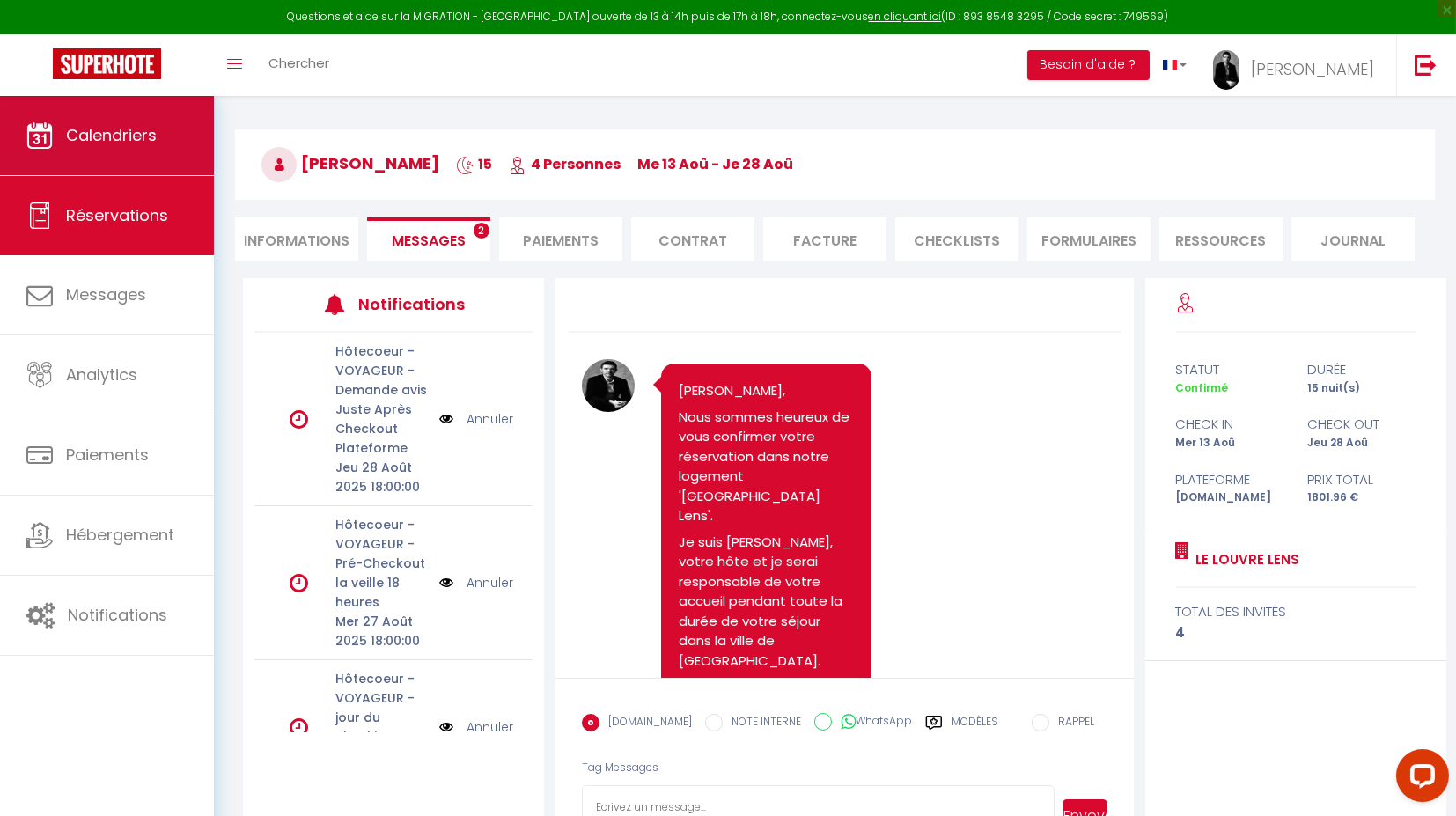
scroll to position [3117, 0]
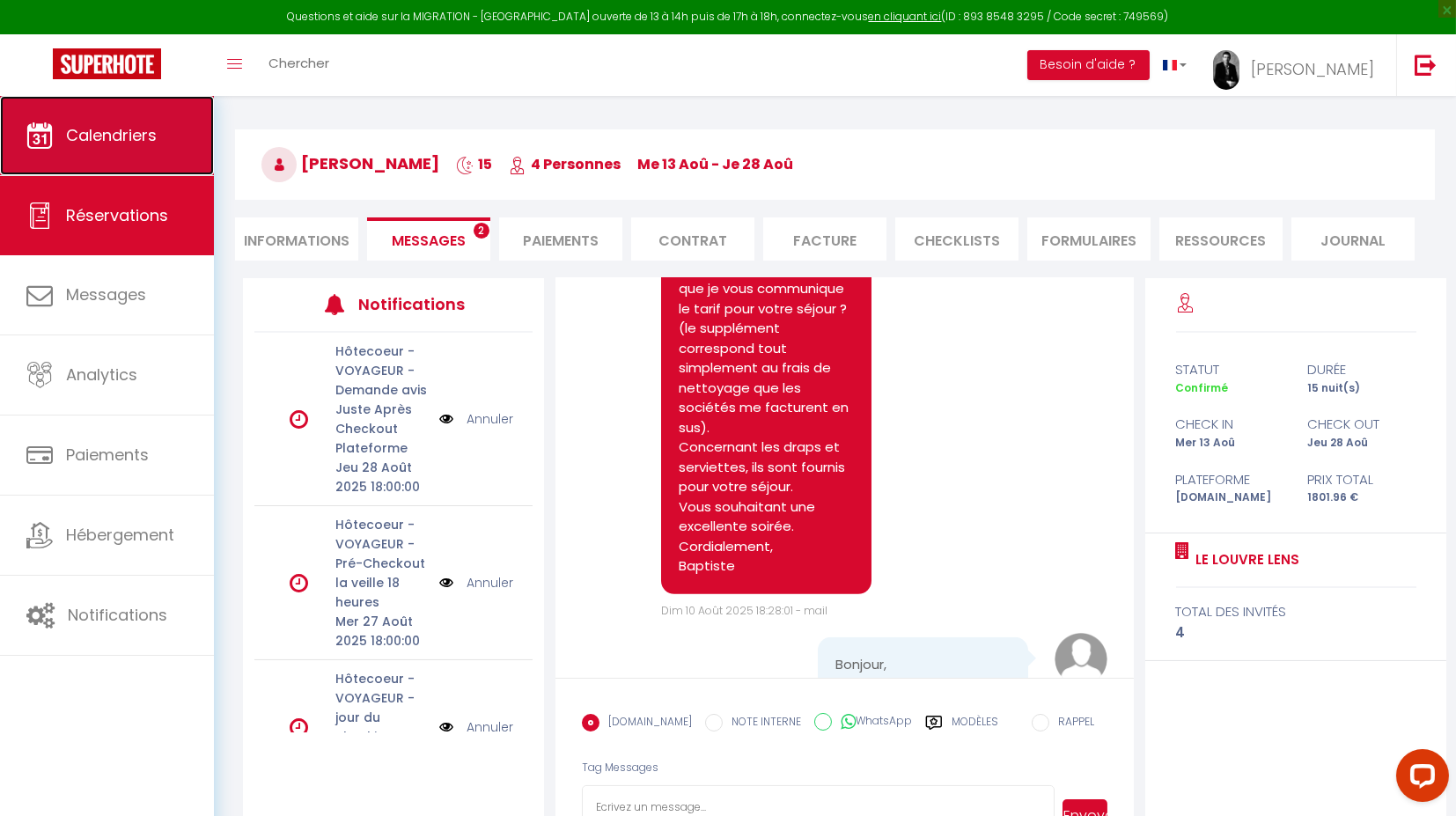
click at [56, 155] on link "Calendriers" at bounding box center [106, 136] width 214 height 79
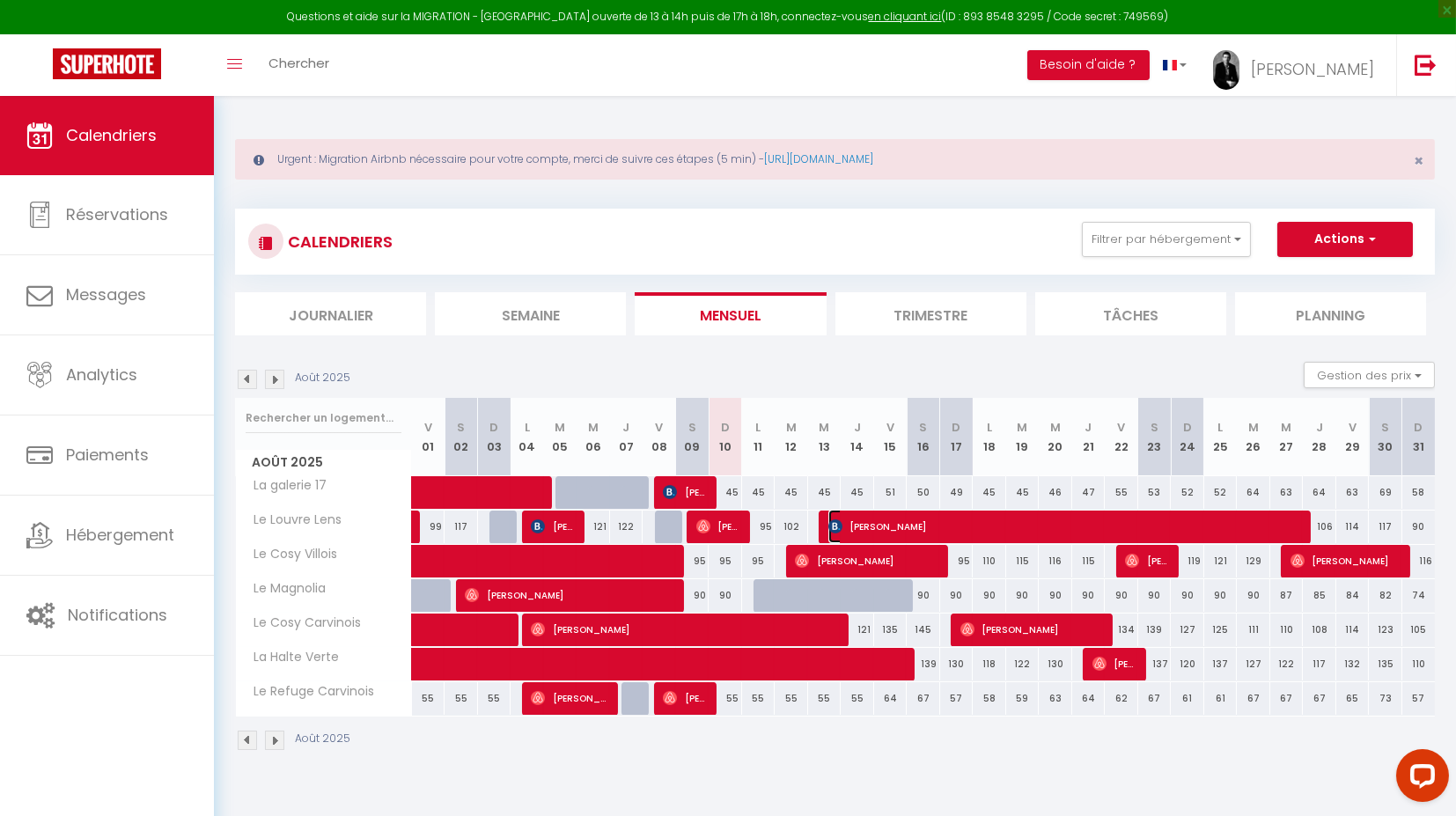
click at [951, 529] on span "[PERSON_NAME]" at bounding box center [1068, 526] width 480 height 33
select select "OK"
select select "KO"
select select "1"
select select "0"
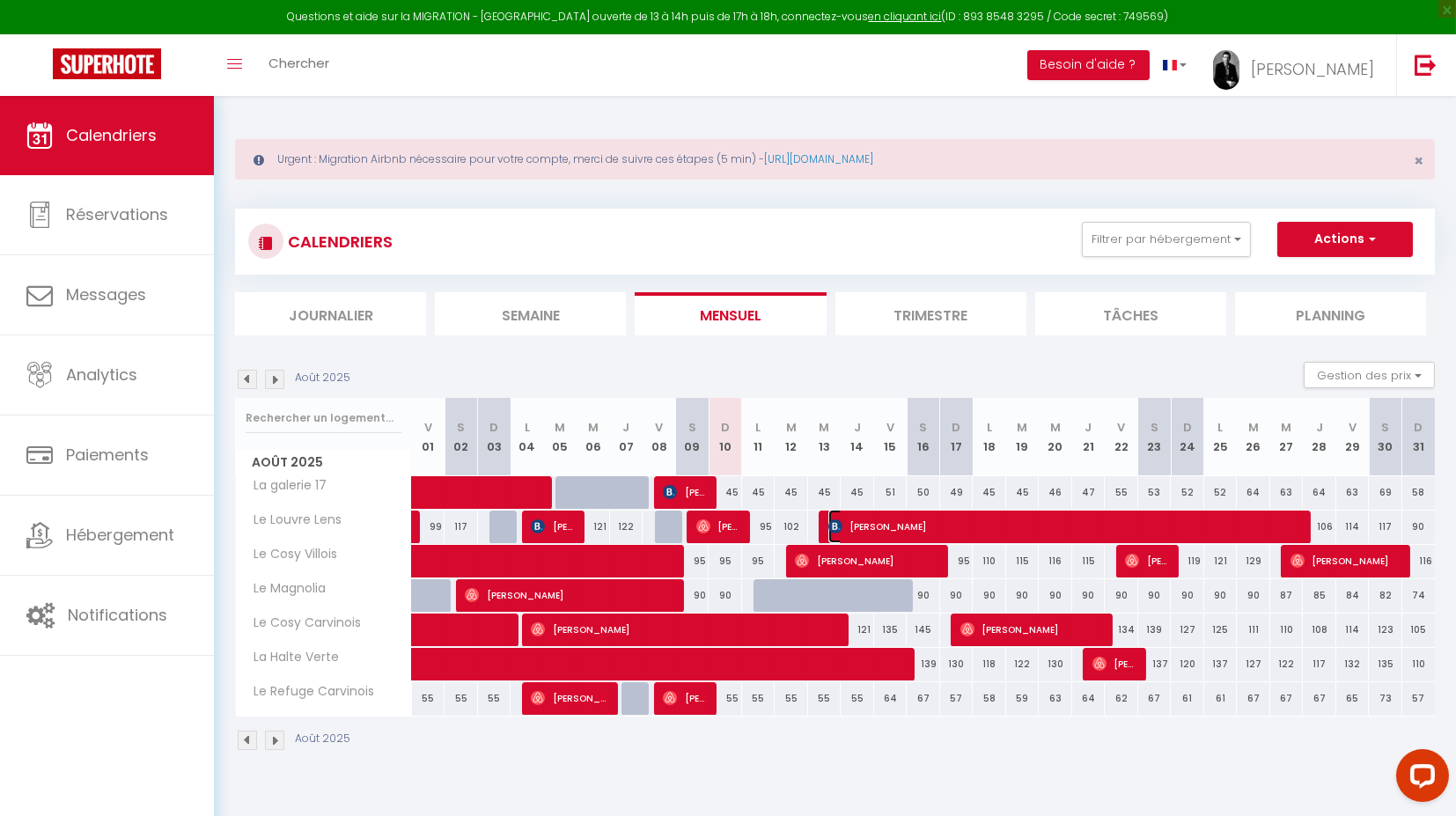
select select "1"
select select
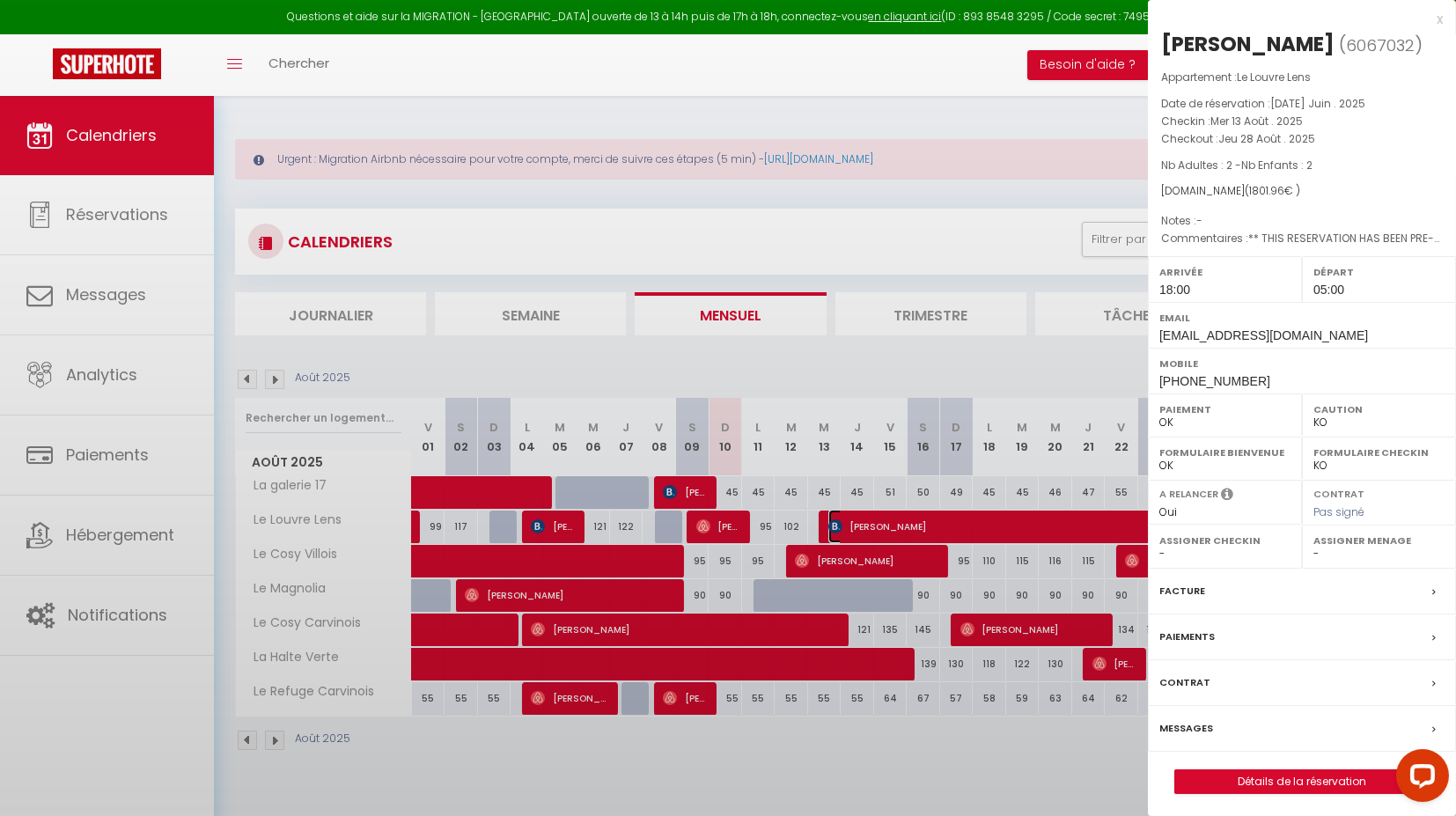
select select "24049"
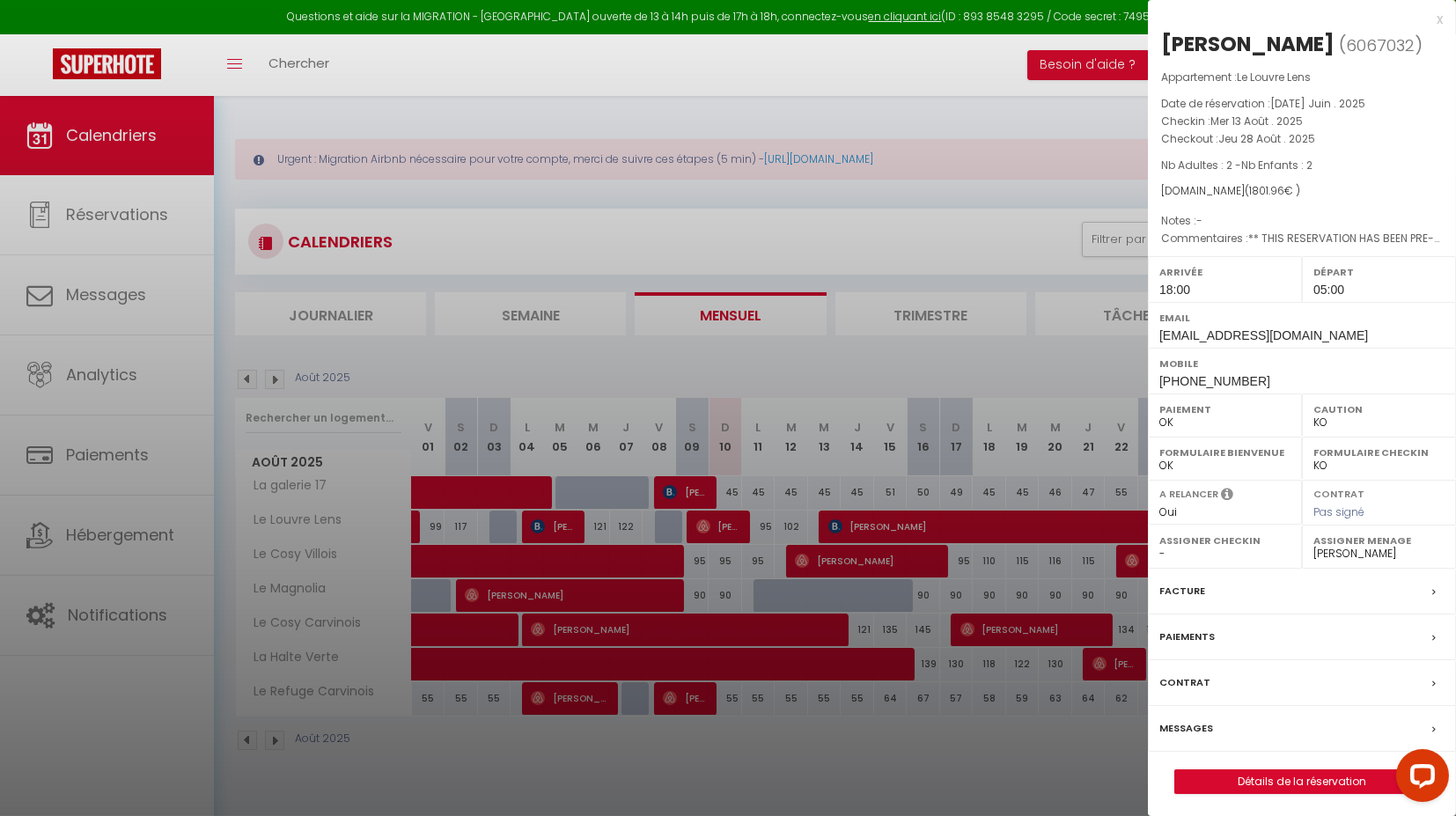
click at [1199, 634] on label "Paiements" at bounding box center [1187, 637] width 55 height 18
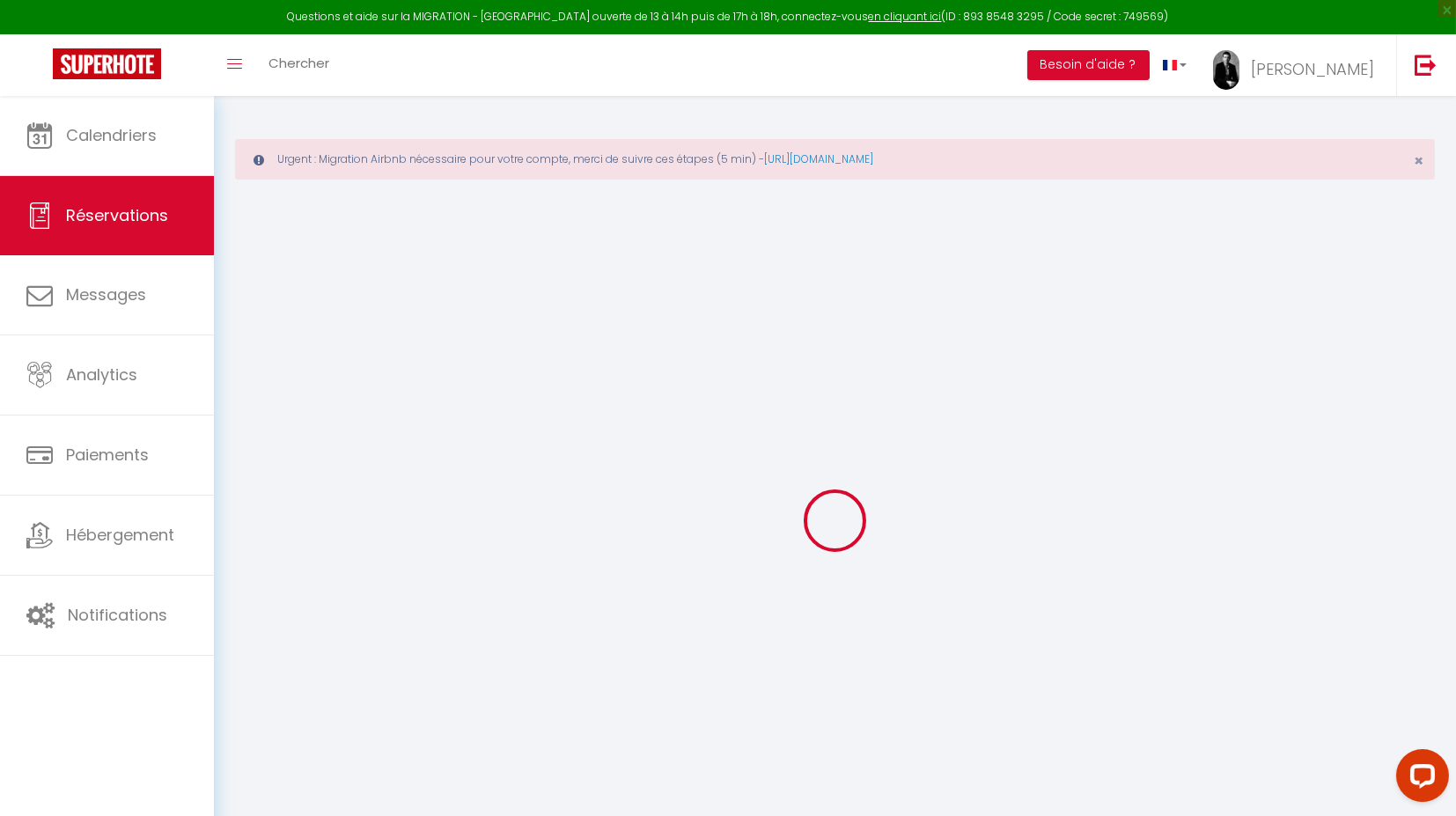
select select
checkbox input "false"
type textarea "** THIS RESERVATION HAS BEEN PRE-PAID ** Reservation has a cancellation grace p…"
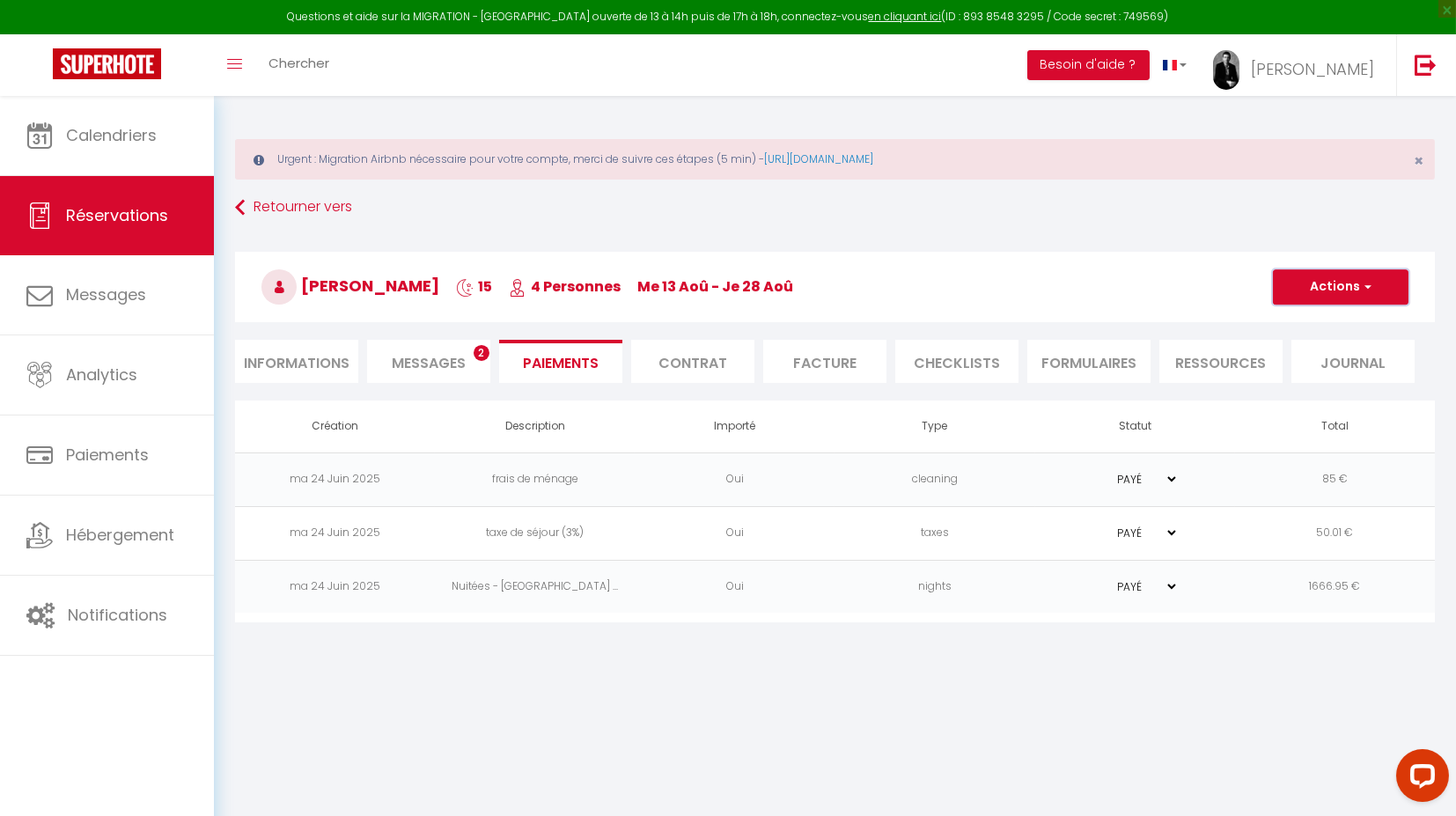
click at [1360, 280] on button "Actions" at bounding box center [1340, 286] width 136 height 35
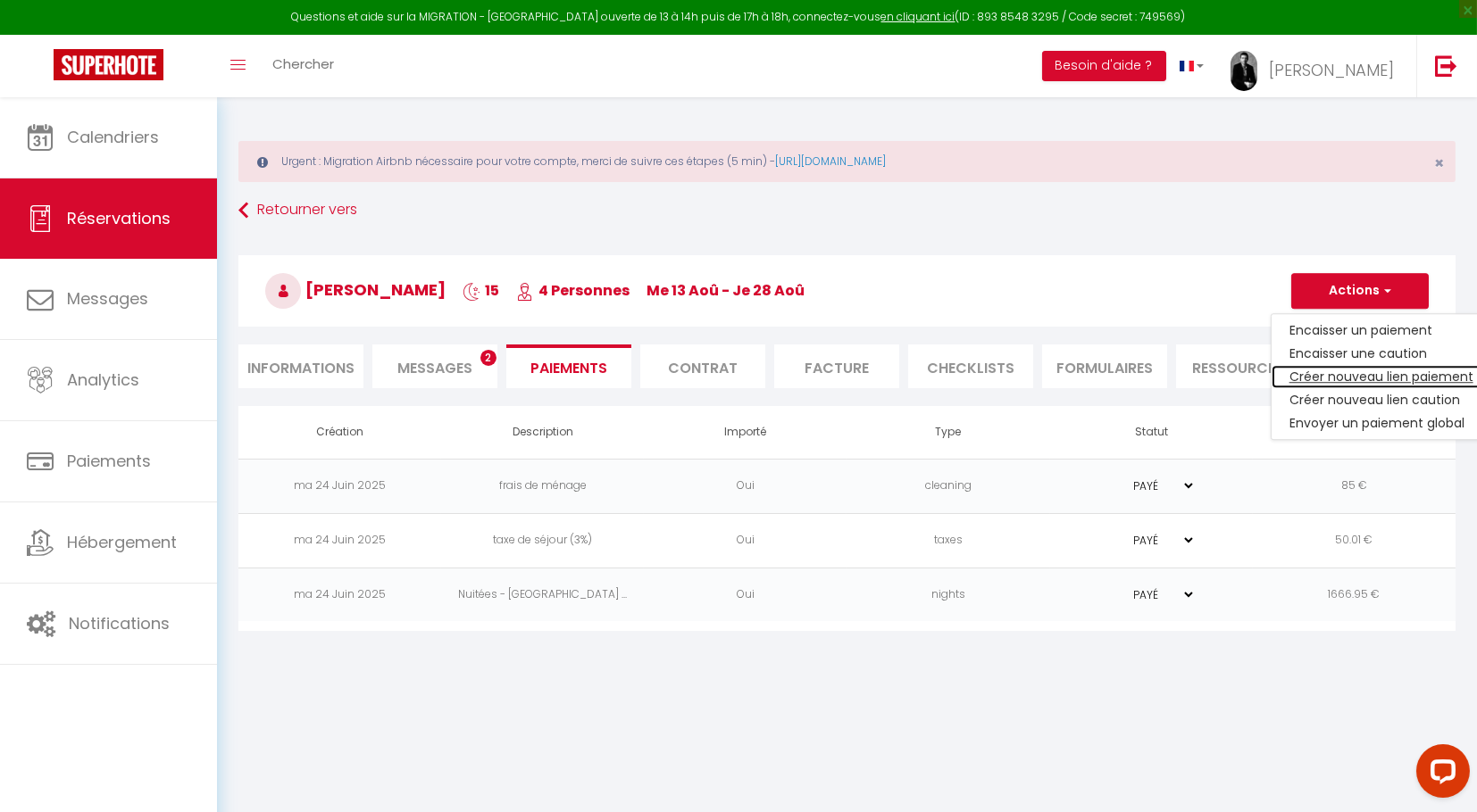
click at [1363, 372] on link "Créer nouveau lien paiement" at bounding box center [1381, 376] width 219 height 23
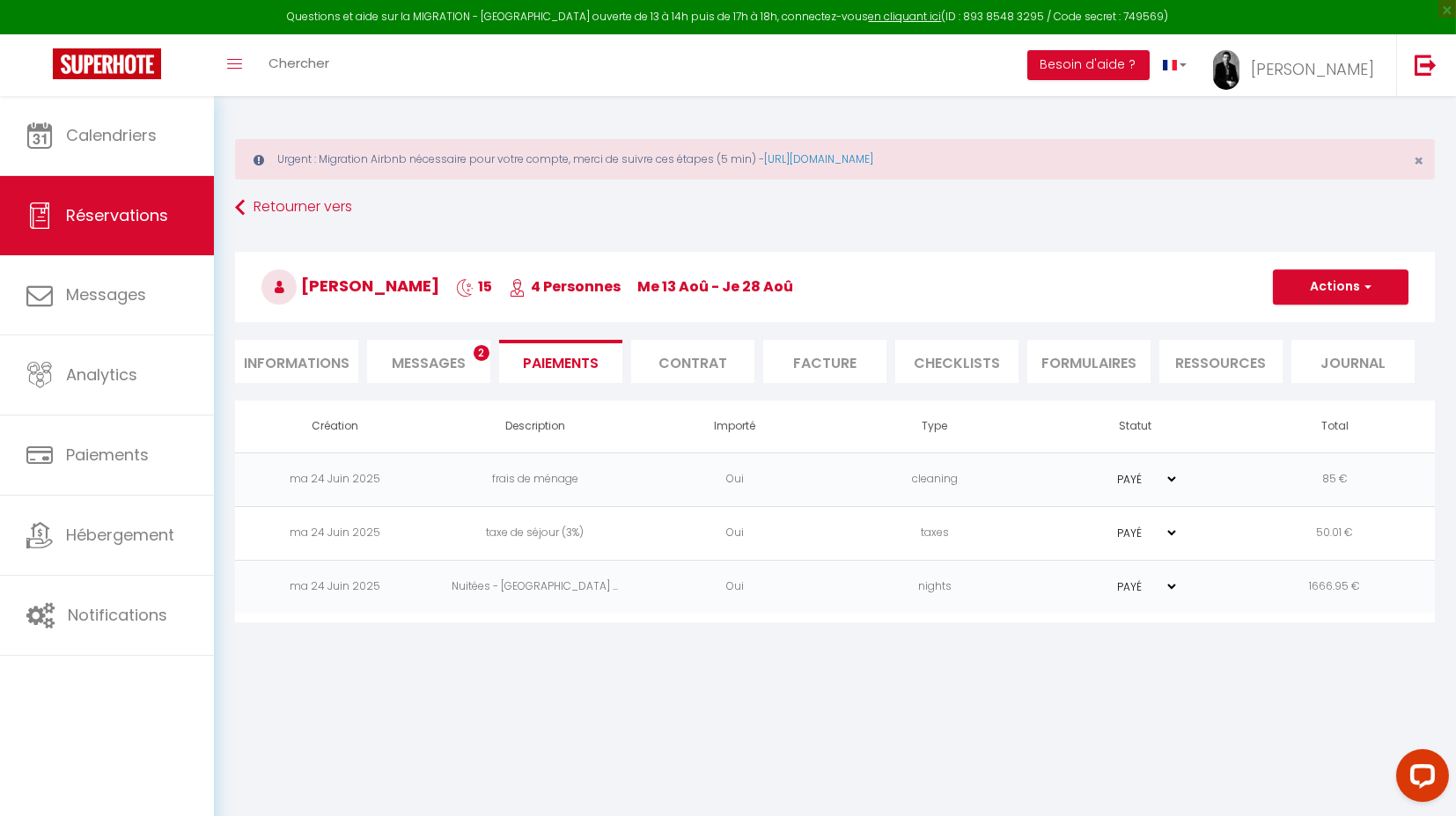
select select "nights"
type input "[EMAIL_ADDRESS][DOMAIN_NAME]"
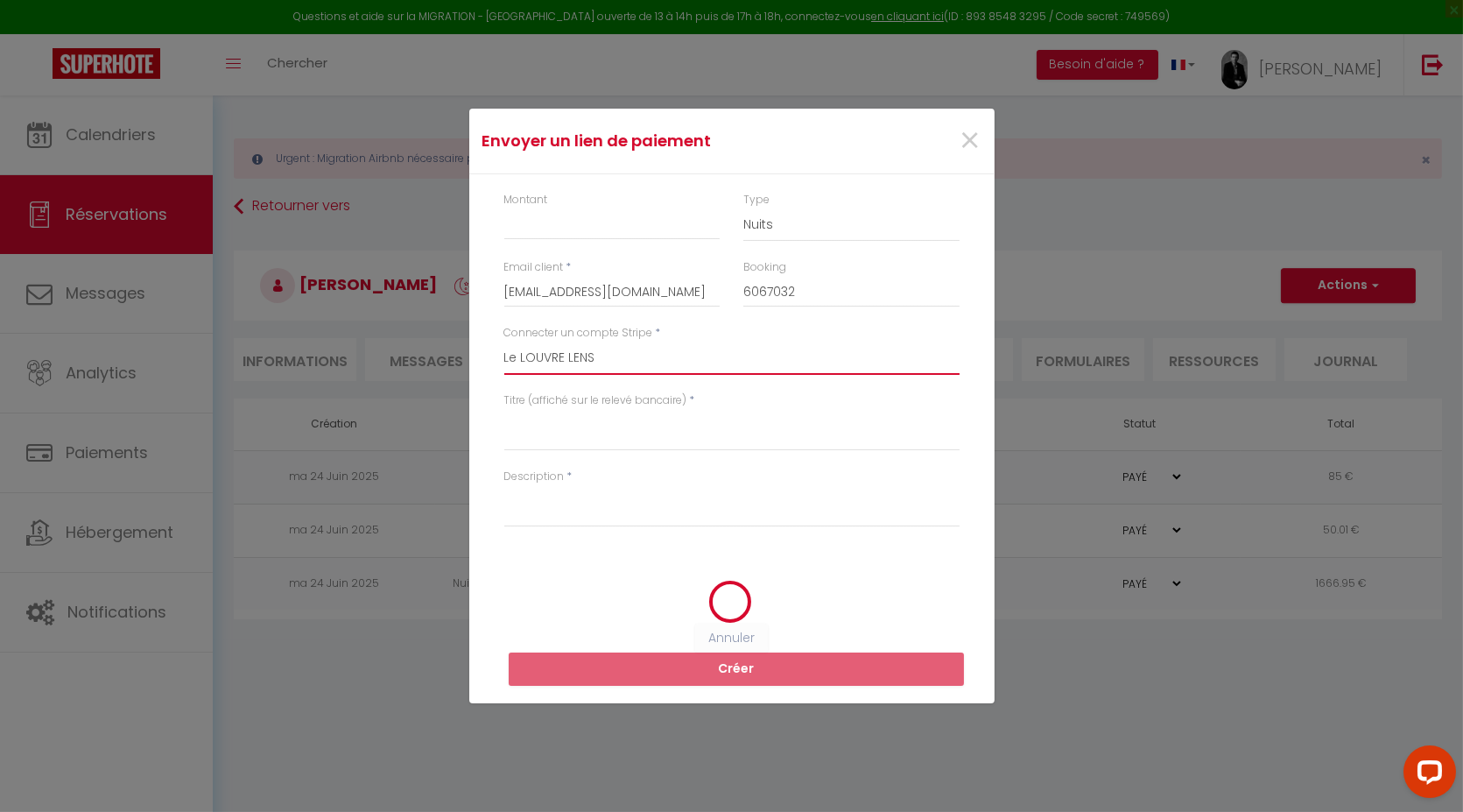
click at [670, 366] on select "Hôtecoeur LA GALERIE 17 Le LOUVRE LENS LE COSY VILLOIS" at bounding box center [731, 358] width 455 height 33
select select "9080"
click at [504, 341] on select "Hôtecoeur LA GALERIE 17 Le LOUVRE LENS LE COSY VILLOIS" at bounding box center [731, 358] width 455 height 33
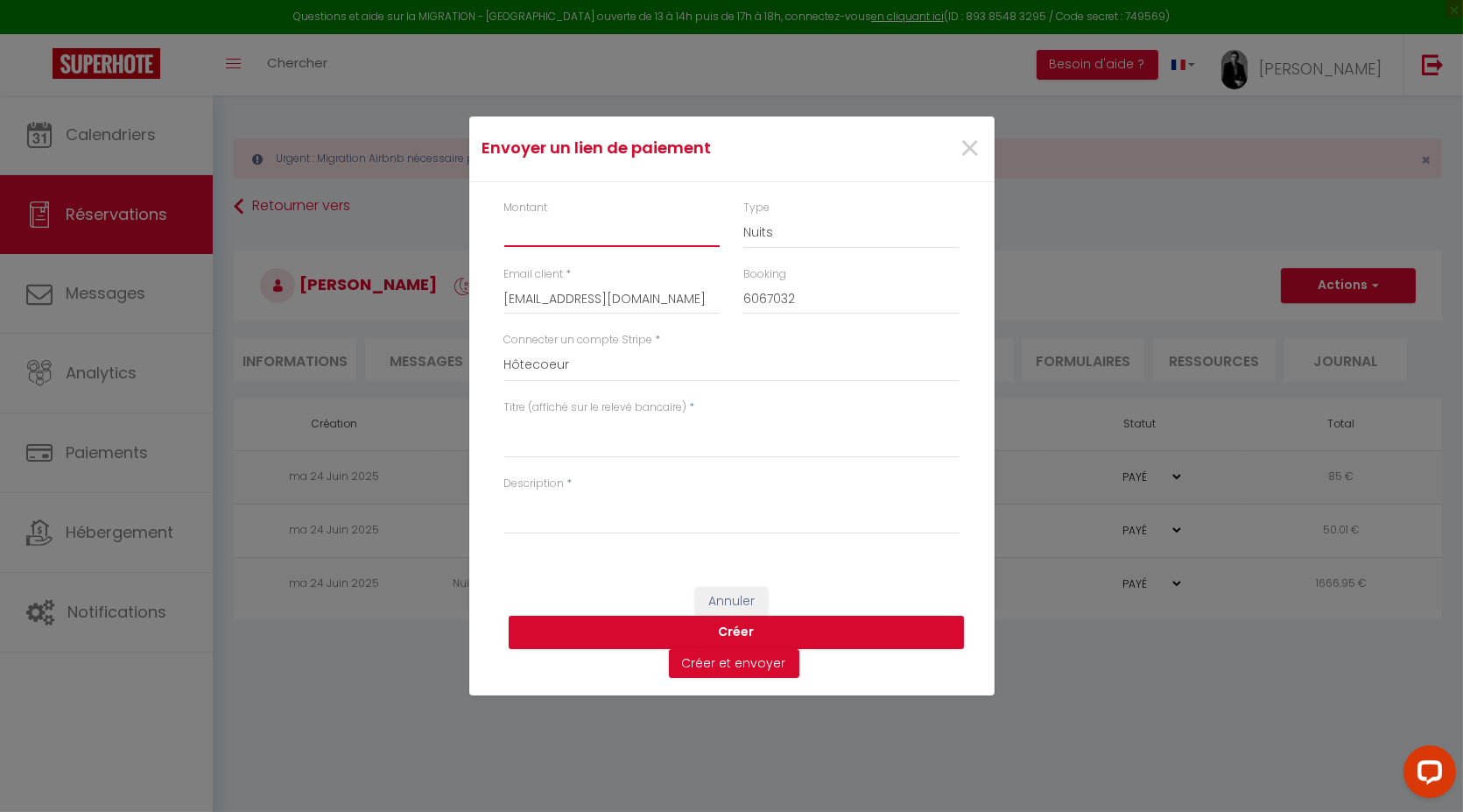
click at [560, 225] on input "Montant" at bounding box center [611, 231] width 216 height 31
type input "50"
click at [800, 238] on select "Nuits Frais de ménage Taxe de séjour [GEOGRAPHIC_DATA]" at bounding box center [851, 232] width 216 height 33
select select "other"
click at [743, 215] on select "Nuits Frais de ménage Taxe de séjour [GEOGRAPHIC_DATA]" at bounding box center [851, 232] width 216 height 33
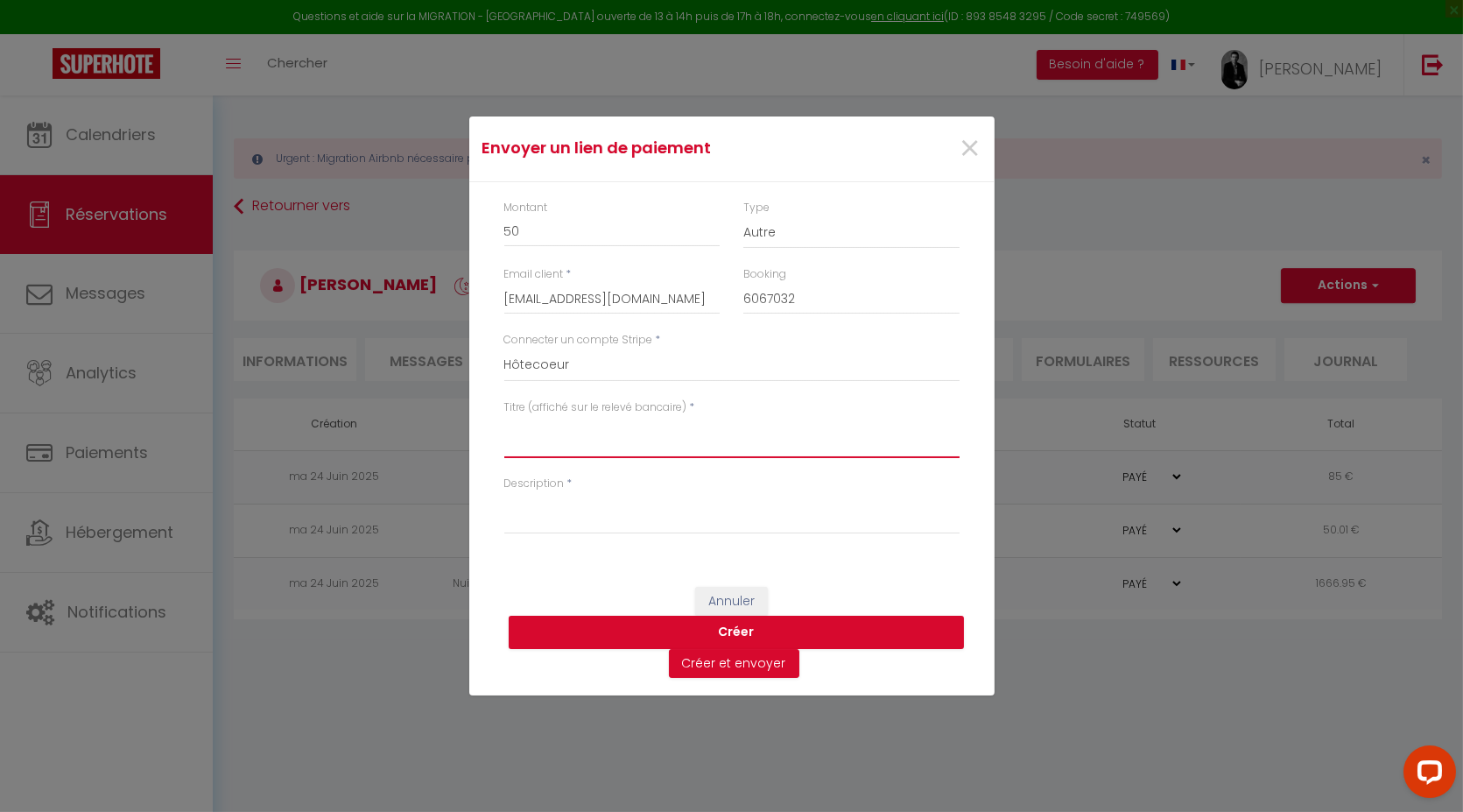
click at [584, 443] on textarea "Titre (affiché sur le relevé bancaire)" at bounding box center [731, 437] width 455 height 42
click at [597, 433] on textarea "Frais de séjour pour animal" at bounding box center [731, 437] width 455 height 42
type textarea "Frais de séjour pour animal"
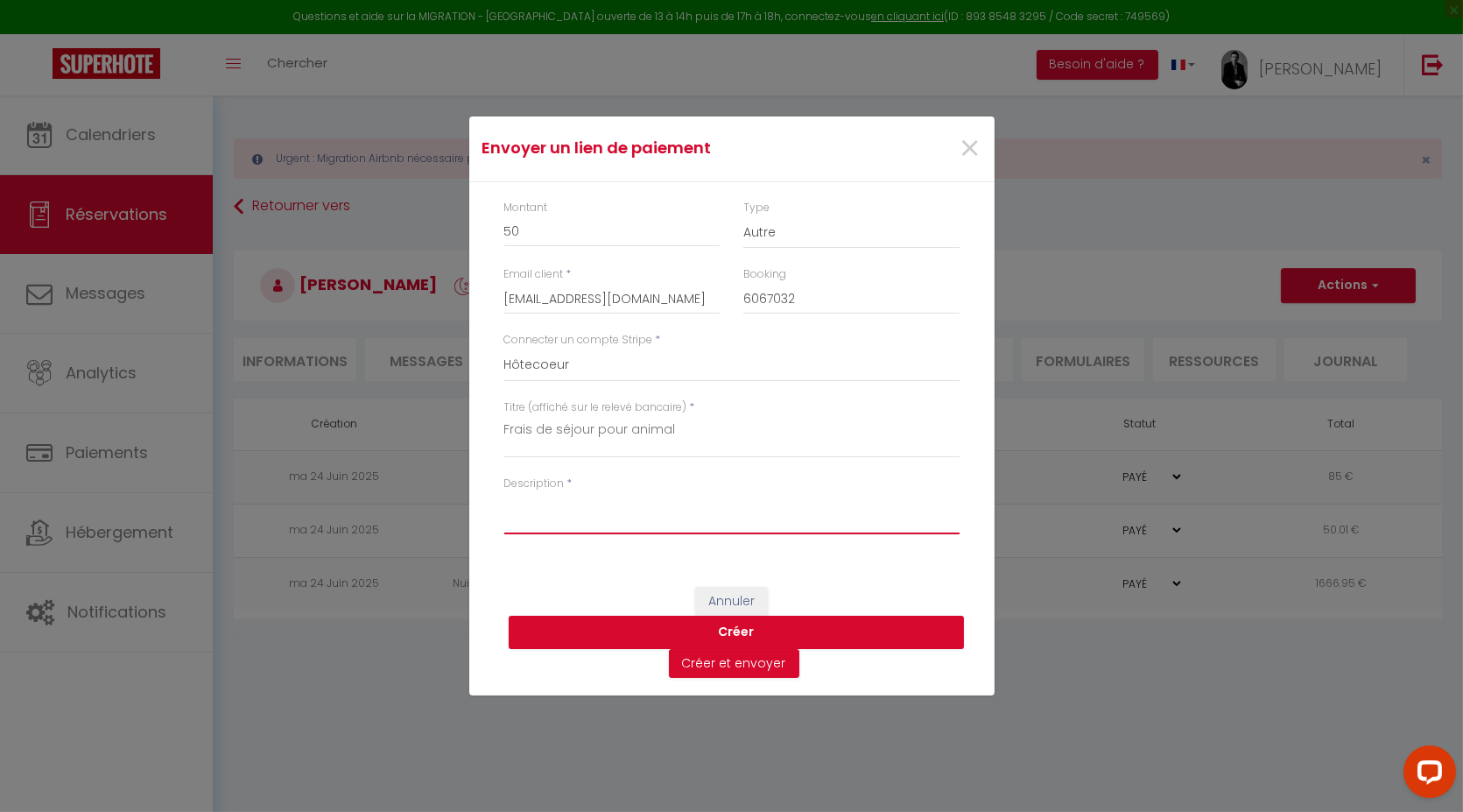
paste textarea "Frais de séjour pour animal"
click at [563, 521] on textarea "Frais de séjour pour animal" at bounding box center [731, 513] width 455 height 42
type textarea "Frais de séjour pour animal"
click at [740, 631] on button "Créer" at bounding box center [736, 632] width 455 height 33
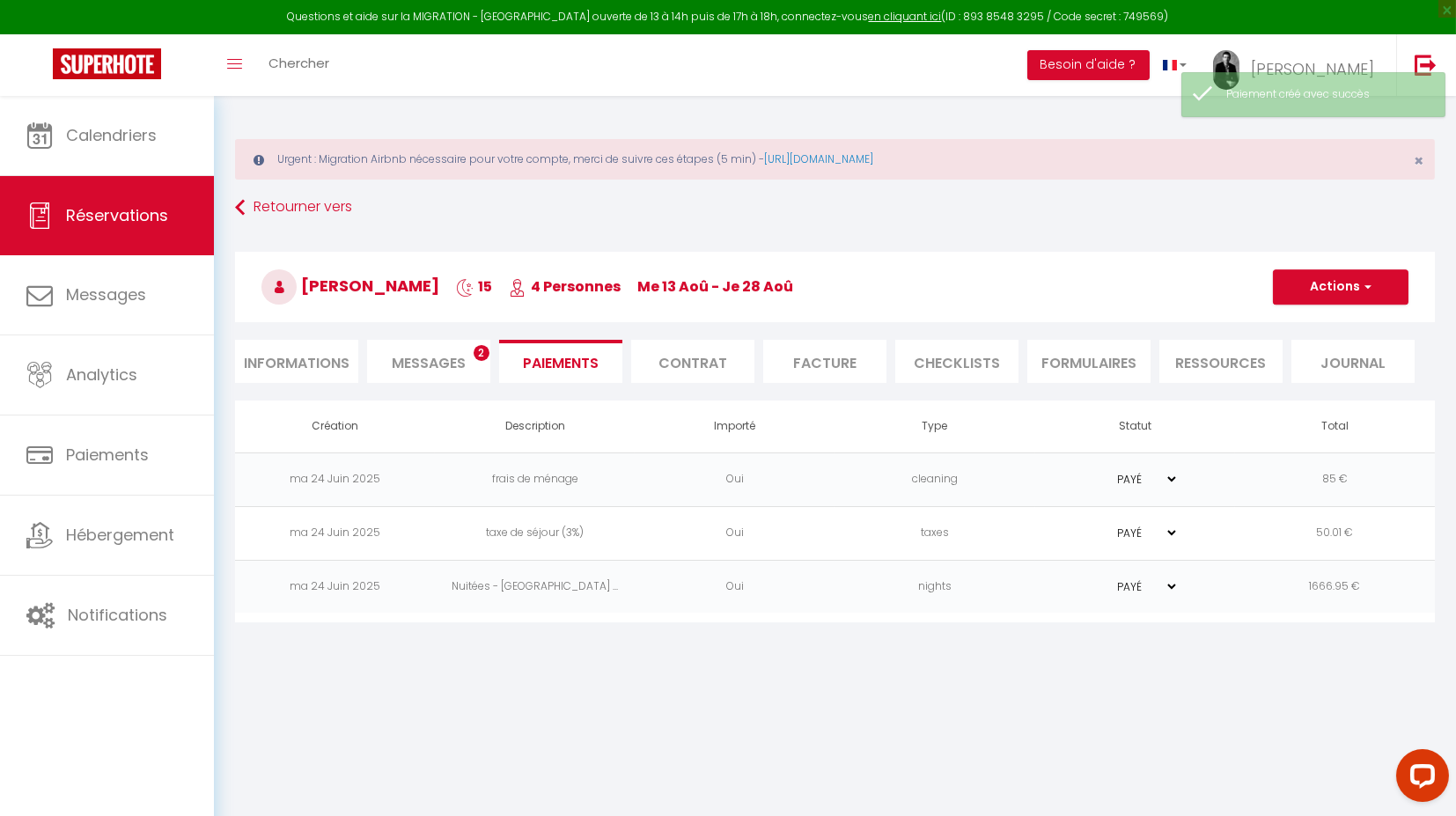
select select "0"
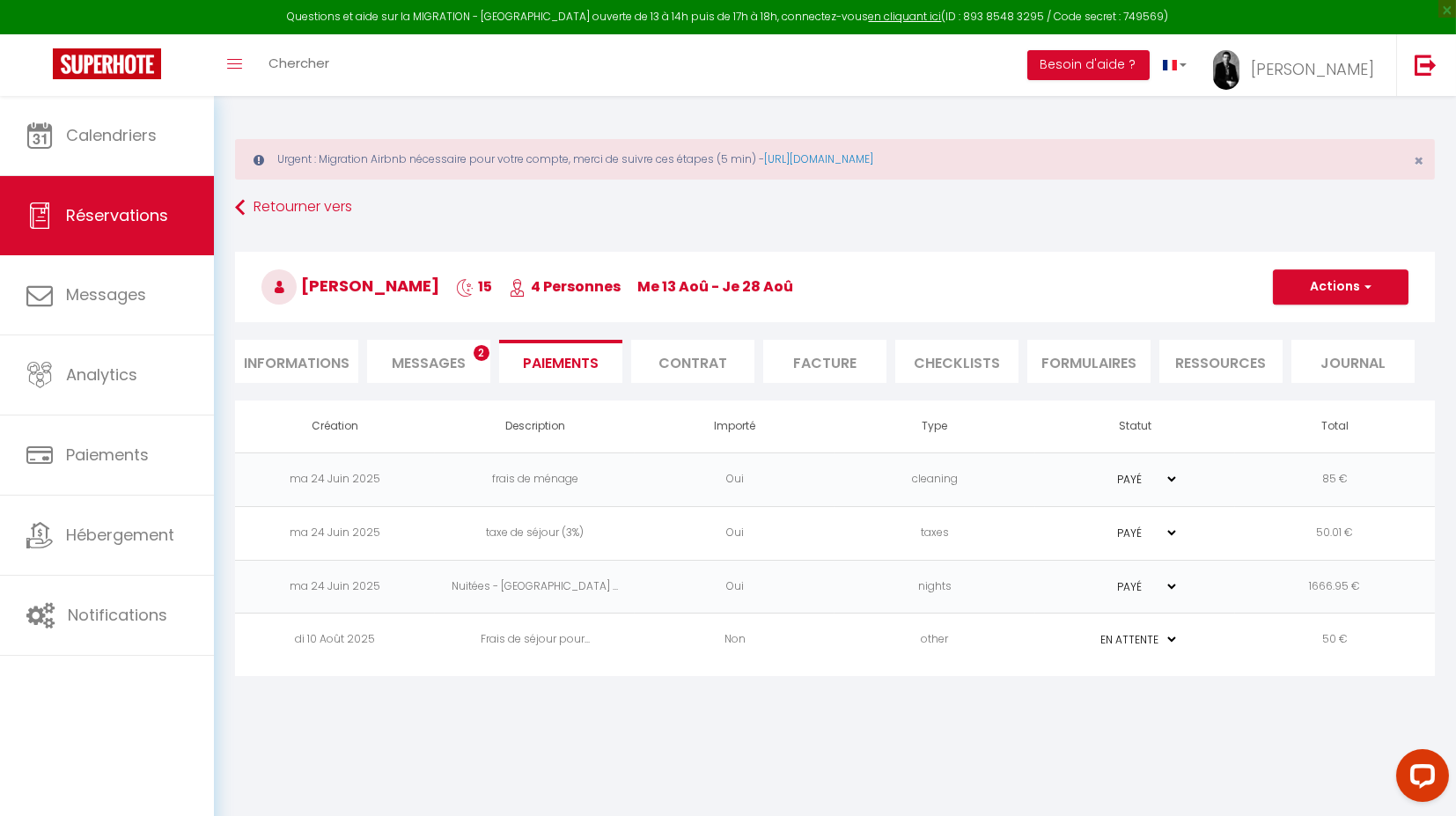
click at [551, 630] on td "Frais de séjour pour..." at bounding box center [534, 640] width 200 height 54
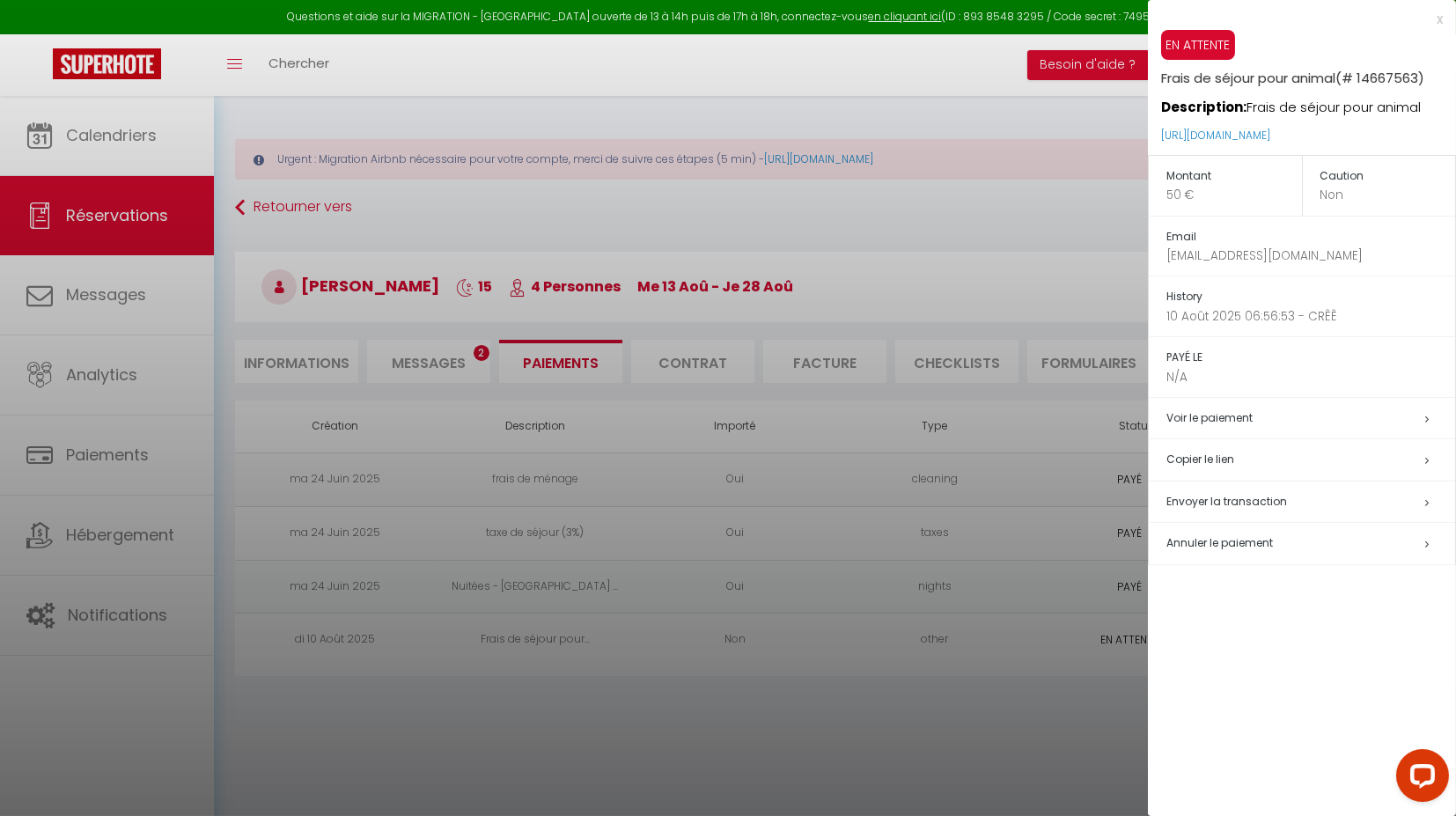
click at [1197, 460] on h5 "Copier le lien" at bounding box center [1311, 460] width 288 height 20
click at [45, 119] on div at bounding box center [728, 408] width 1456 height 816
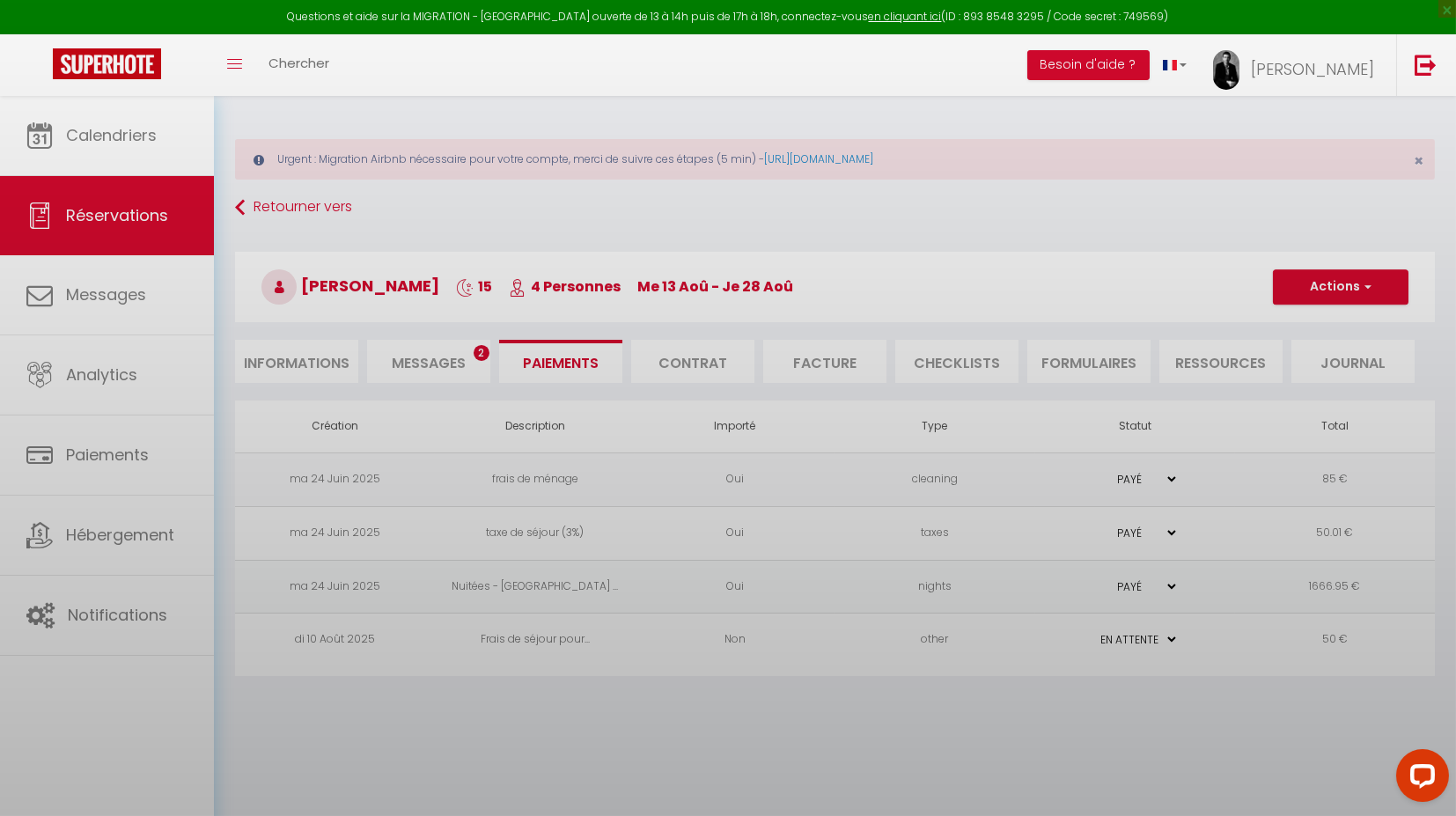
click at [45, 119] on div at bounding box center [728, 408] width 1456 height 816
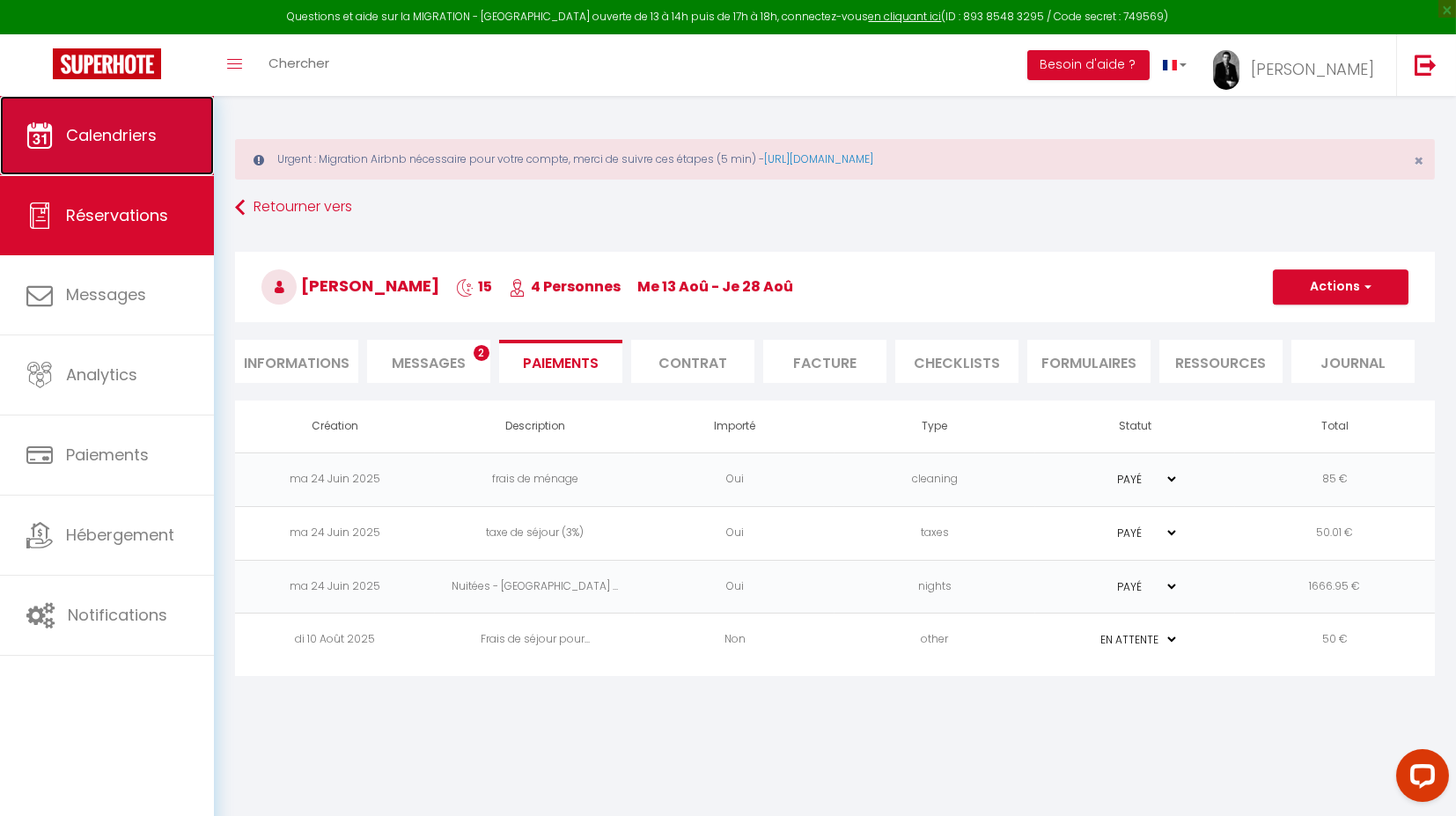
click at [106, 144] on span "Calendriers" at bounding box center [111, 135] width 91 height 22
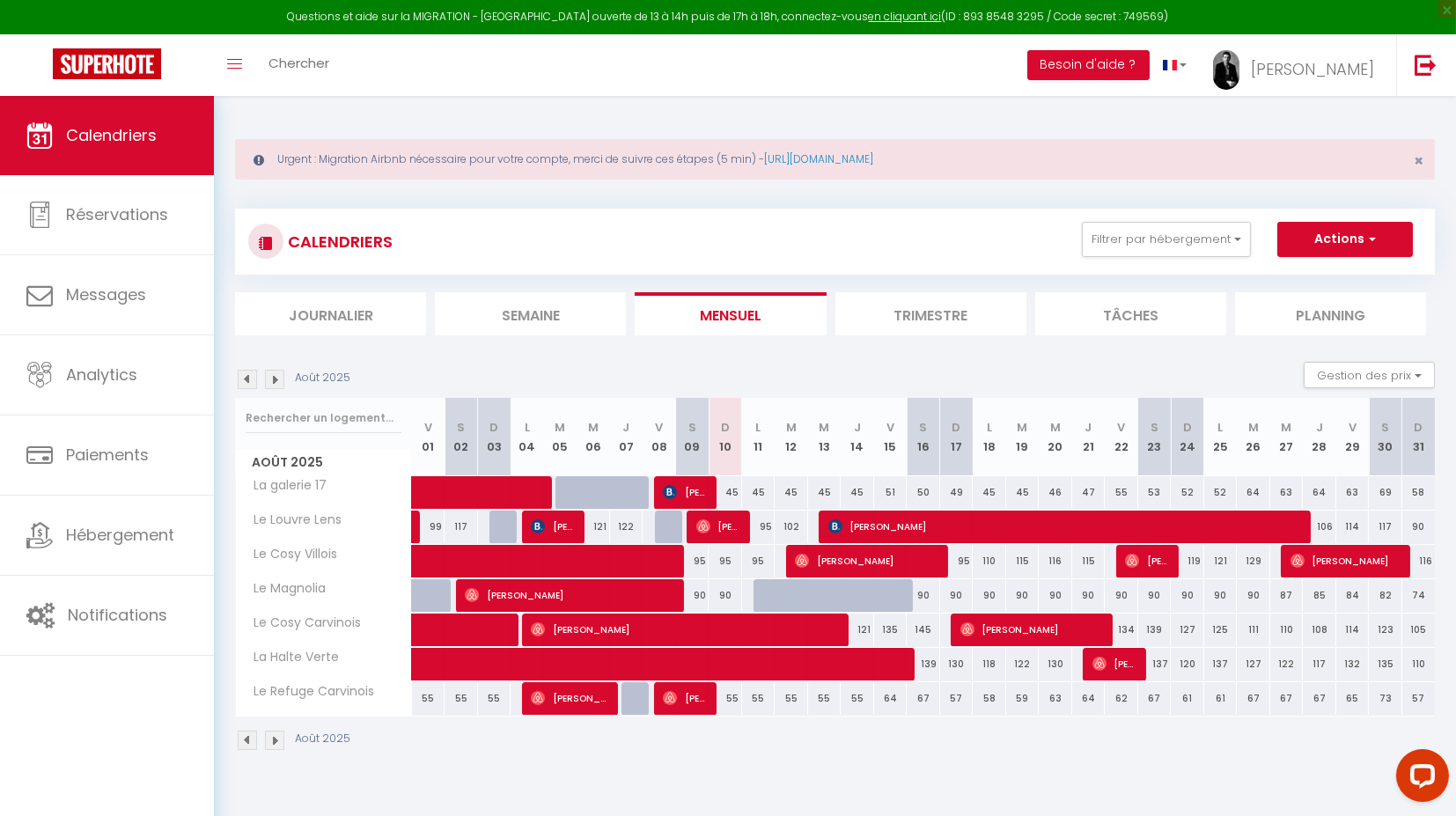
click at [246, 377] on img at bounding box center [247, 379] width 19 height 19
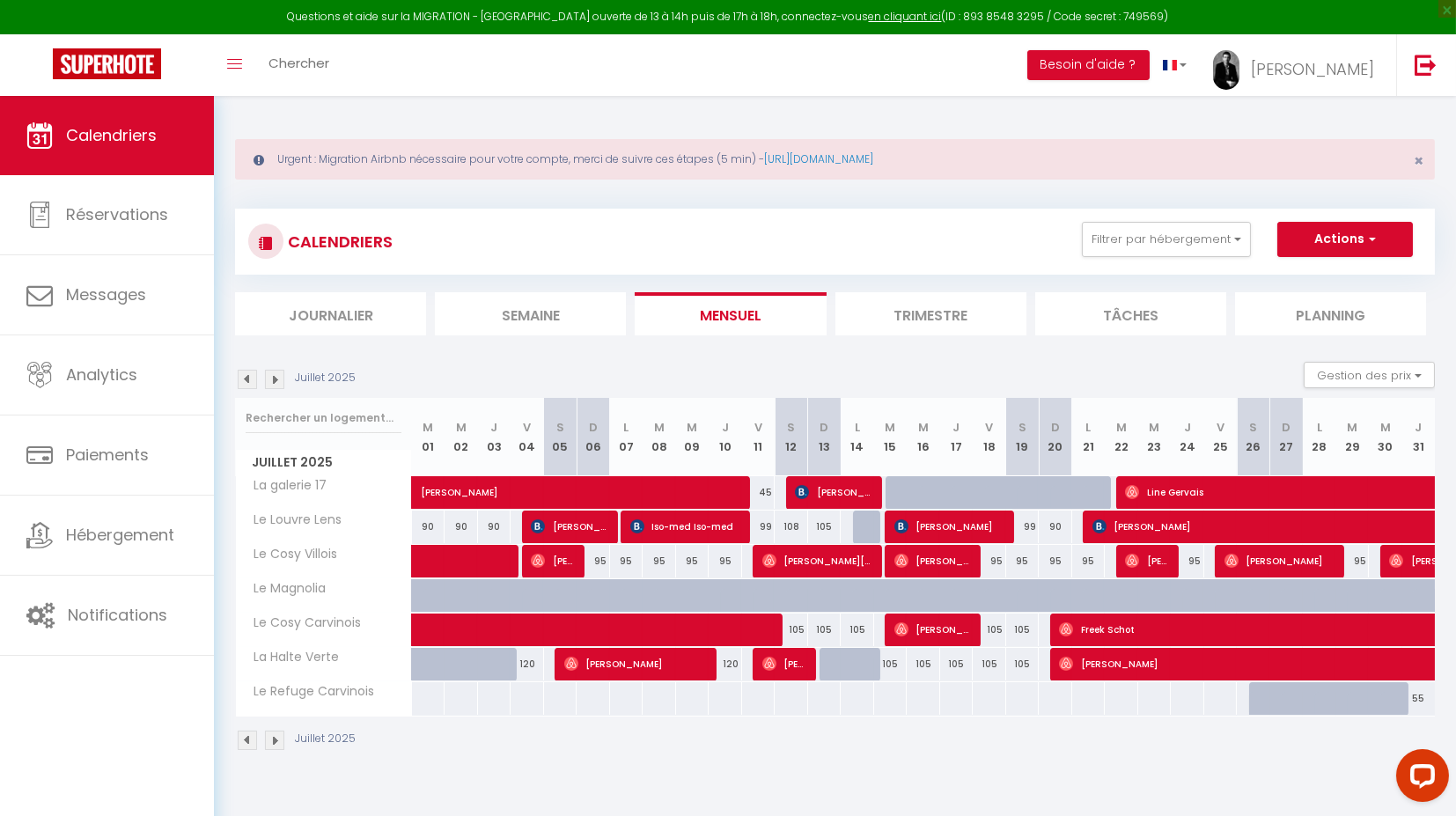
click at [271, 377] on img at bounding box center [275, 379] width 19 height 19
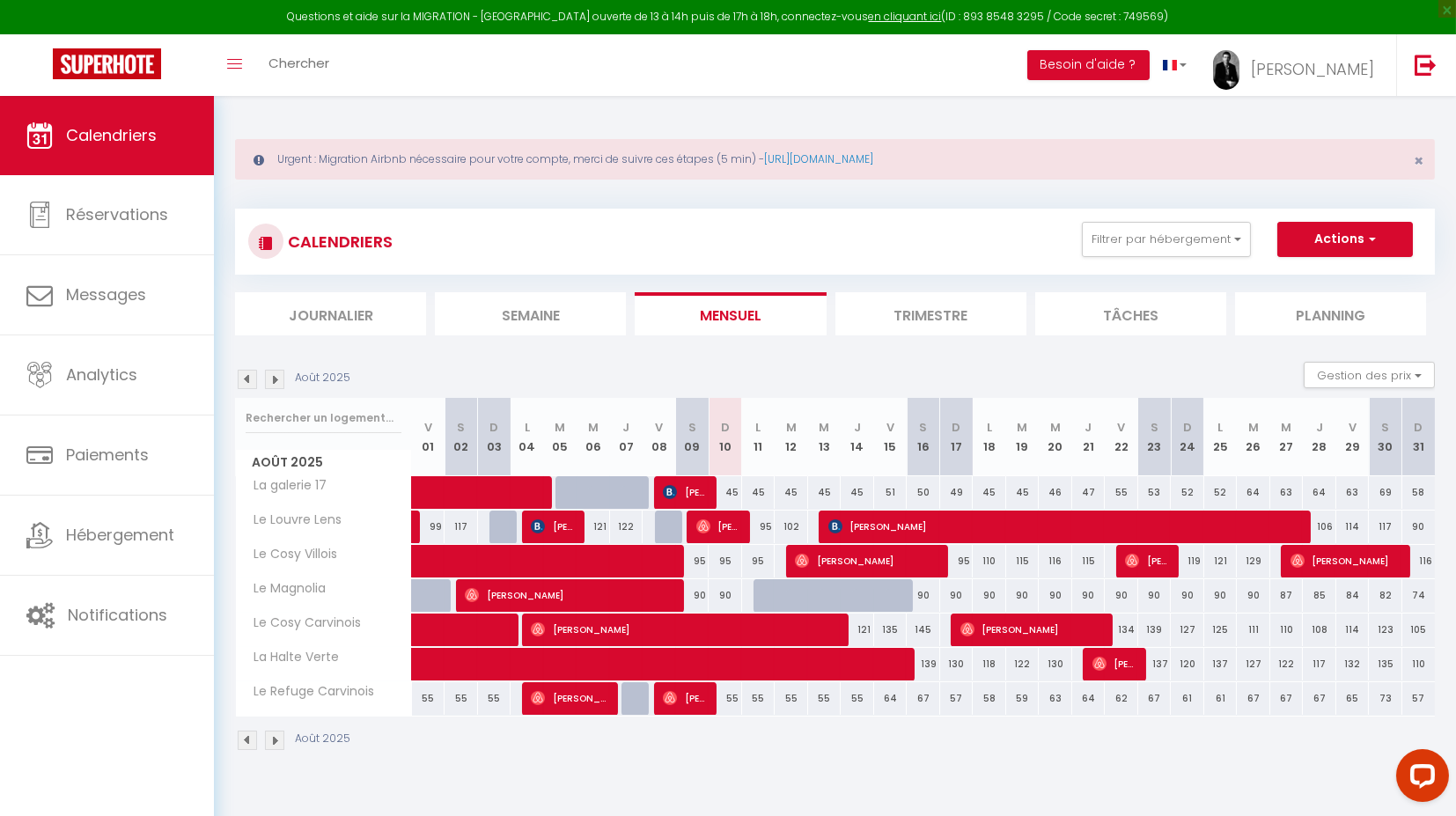
scroll to position [95, 0]
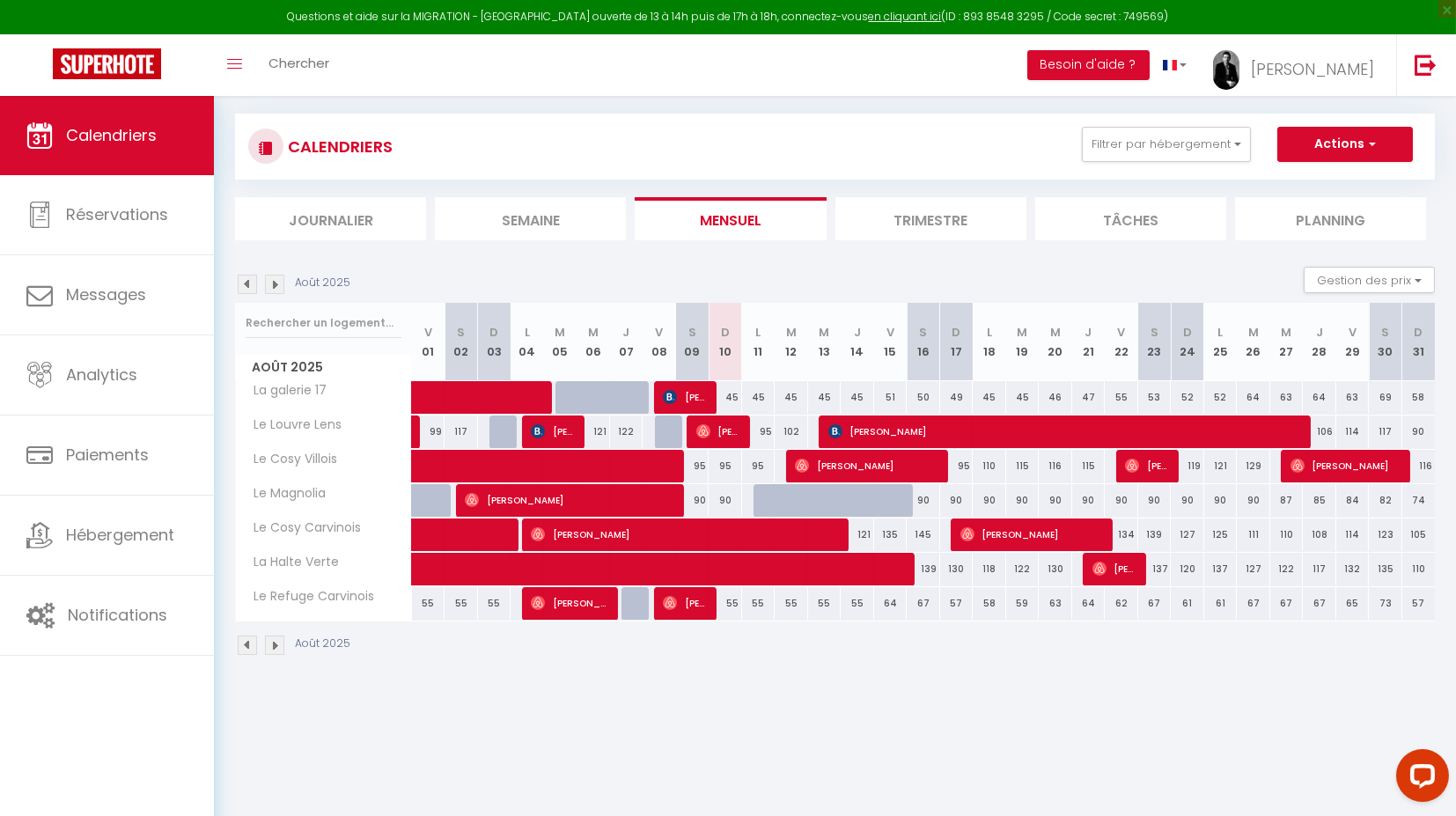
click at [279, 277] on img at bounding box center [275, 284] width 19 height 19
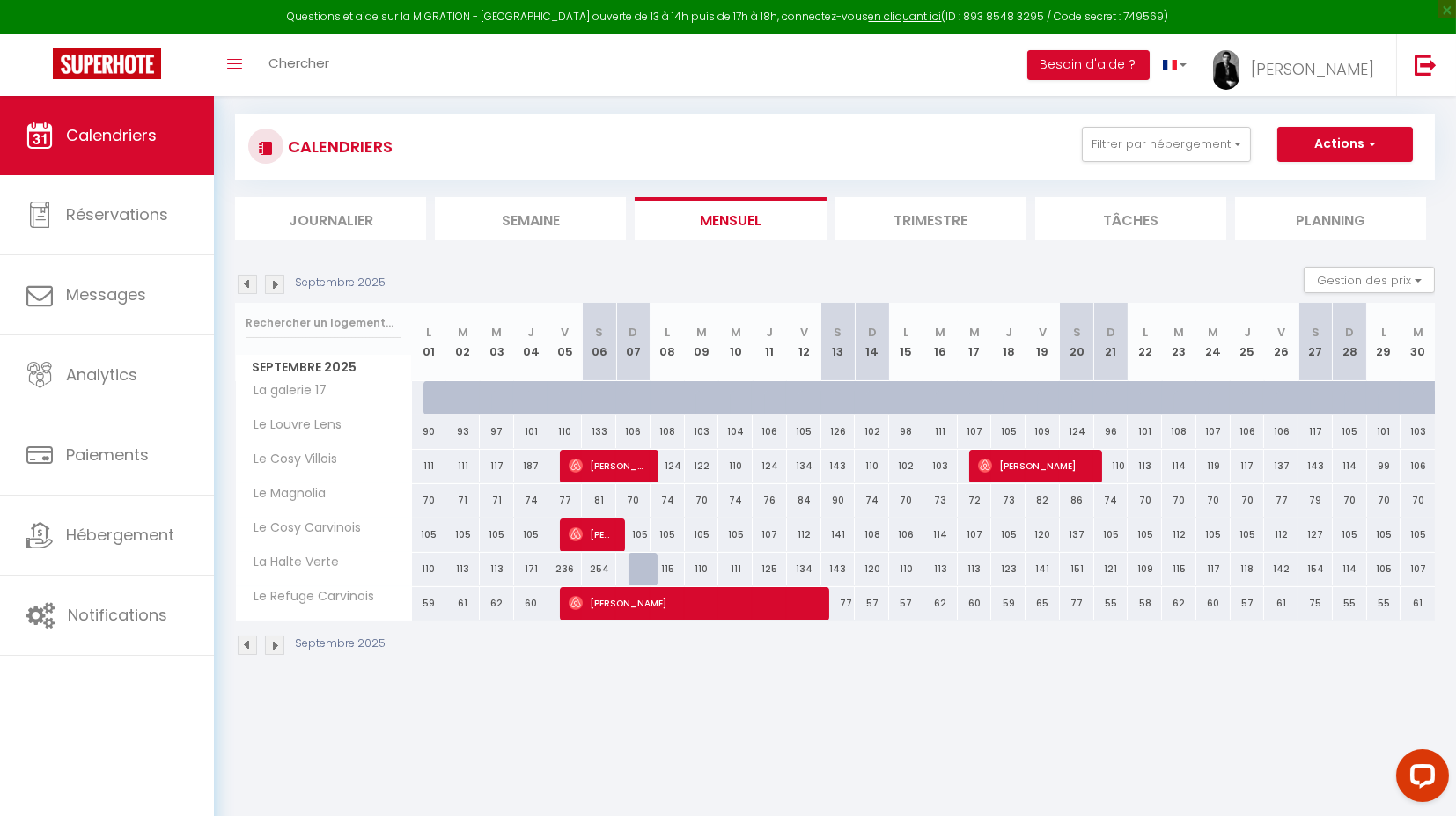
click at [243, 282] on img at bounding box center [247, 284] width 19 height 19
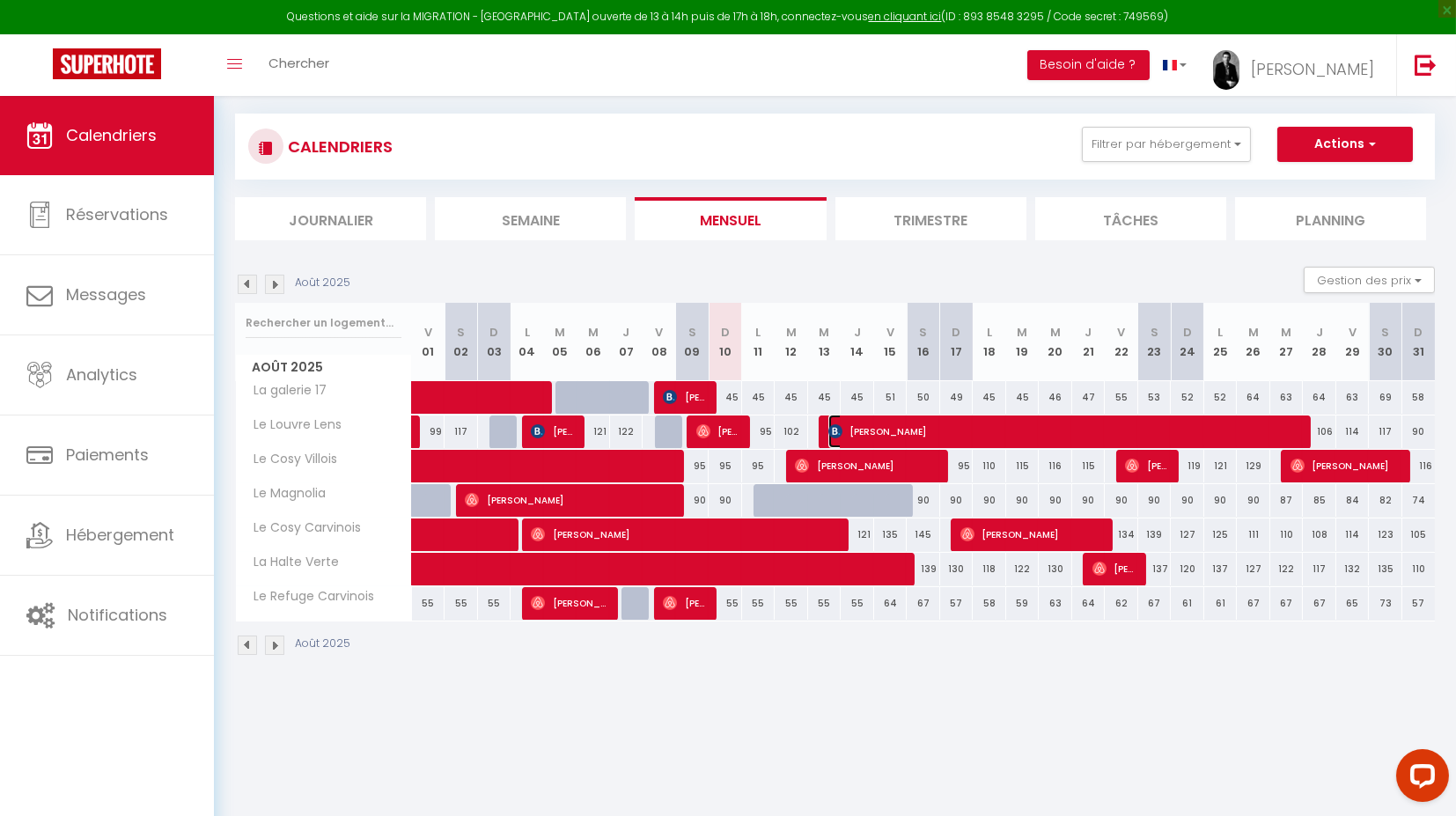
click at [905, 429] on span "[PERSON_NAME]" at bounding box center [1068, 431] width 480 height 33
select select "OK"
select select "KO"
select select "1"
select select "0"
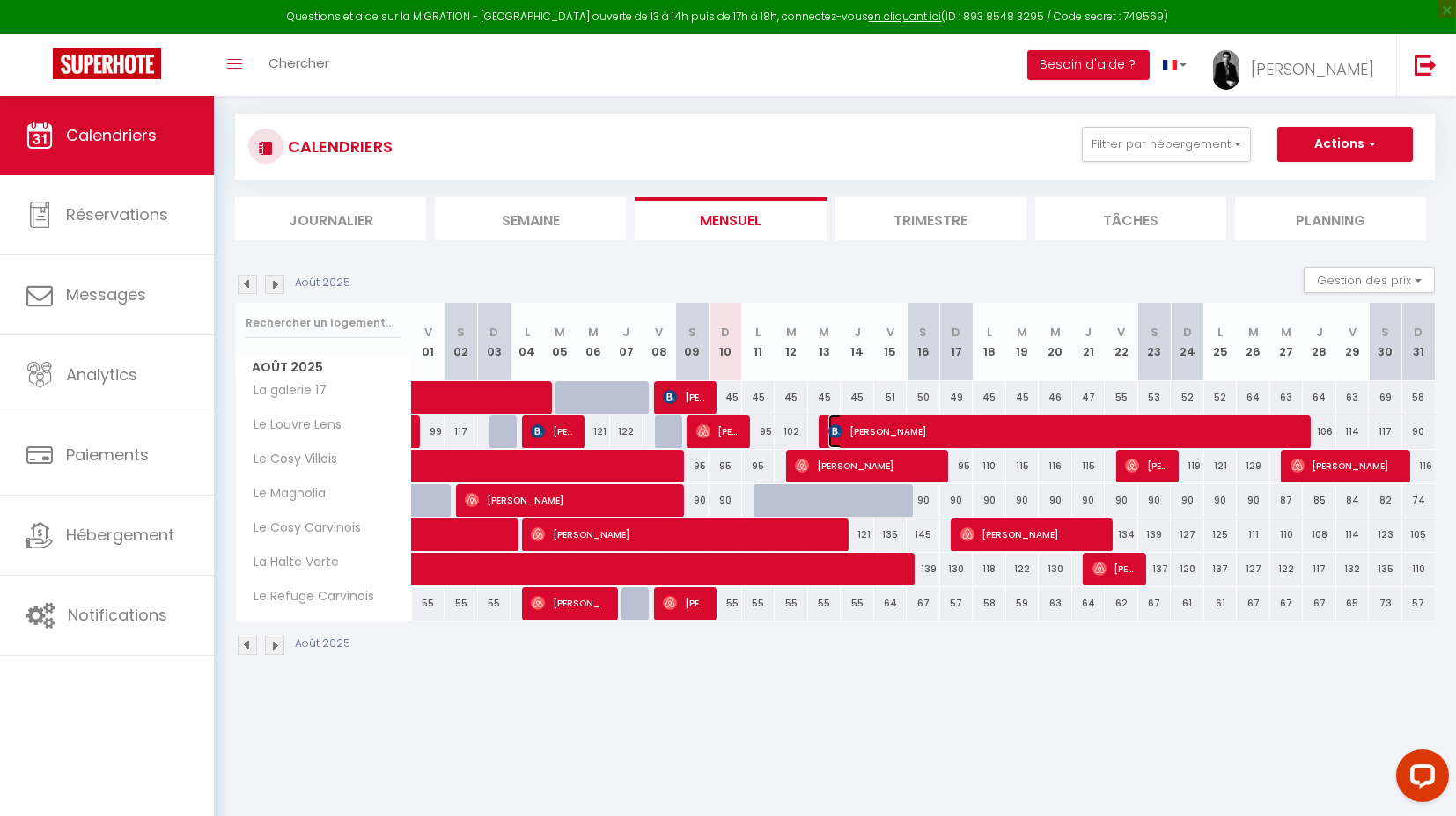
select select "1"
select select
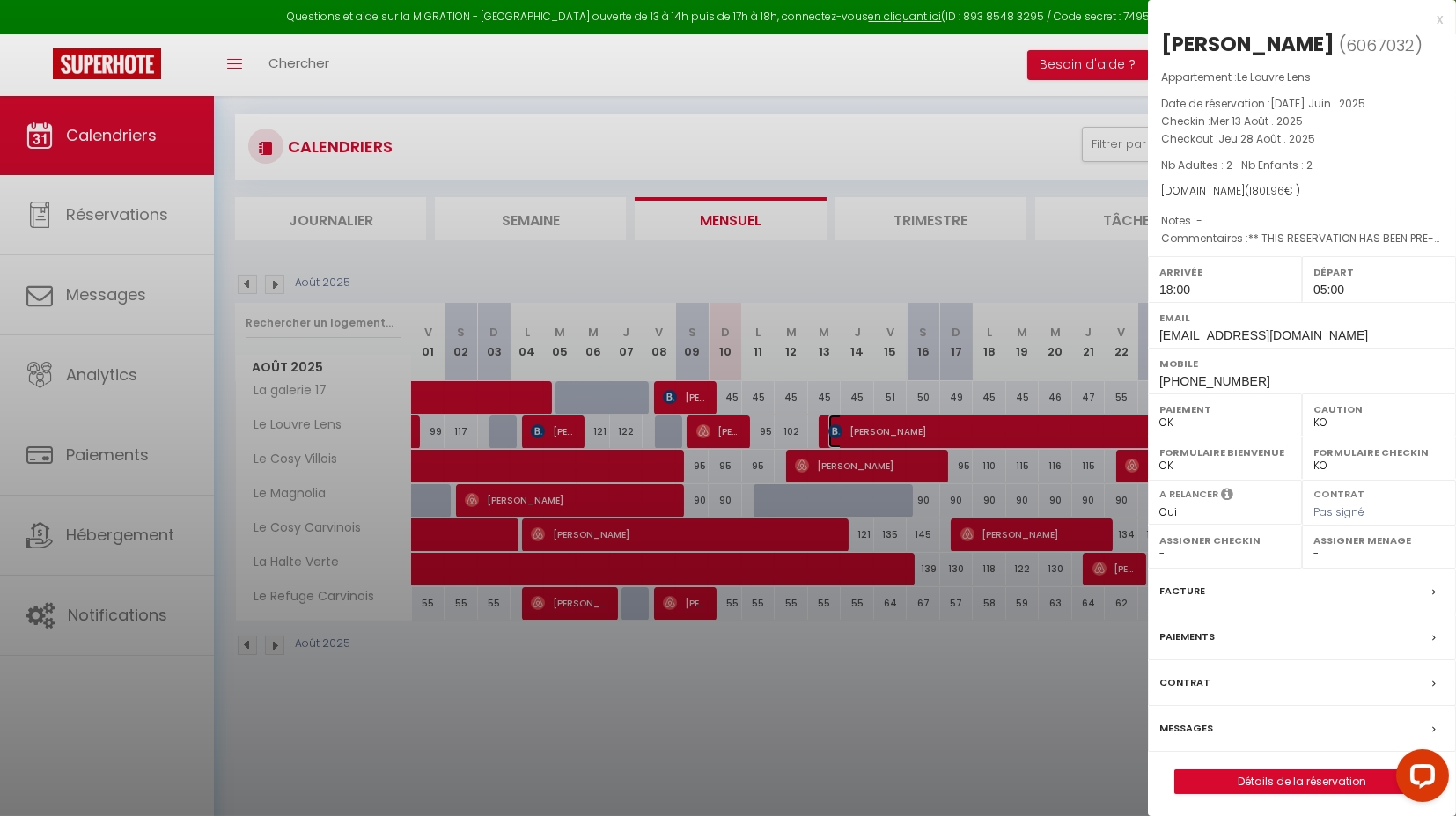
select select "24049"
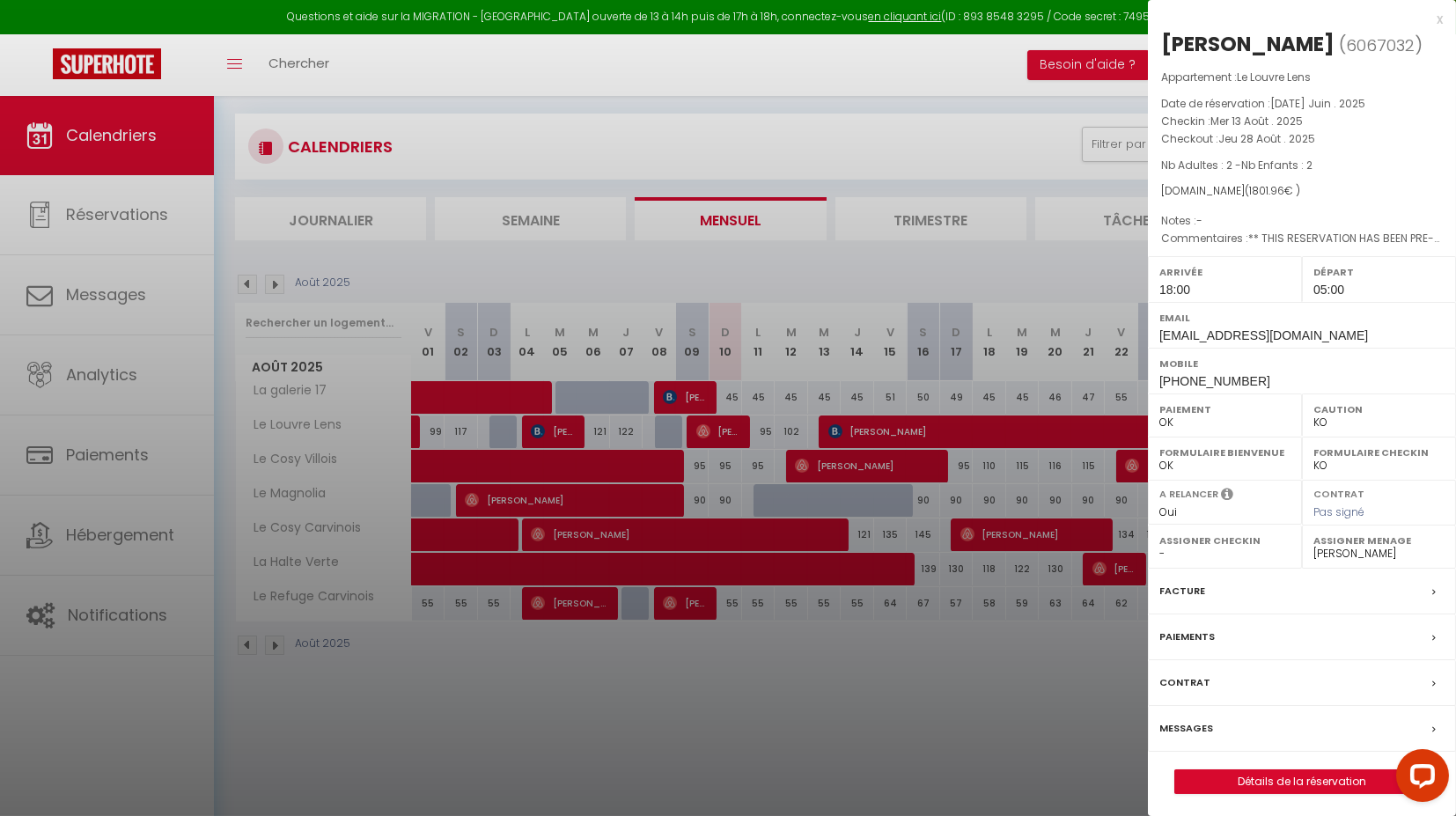
click at [1202, 627] on label "Paiements" at bounding box center [1187, 637] width 55 height 18
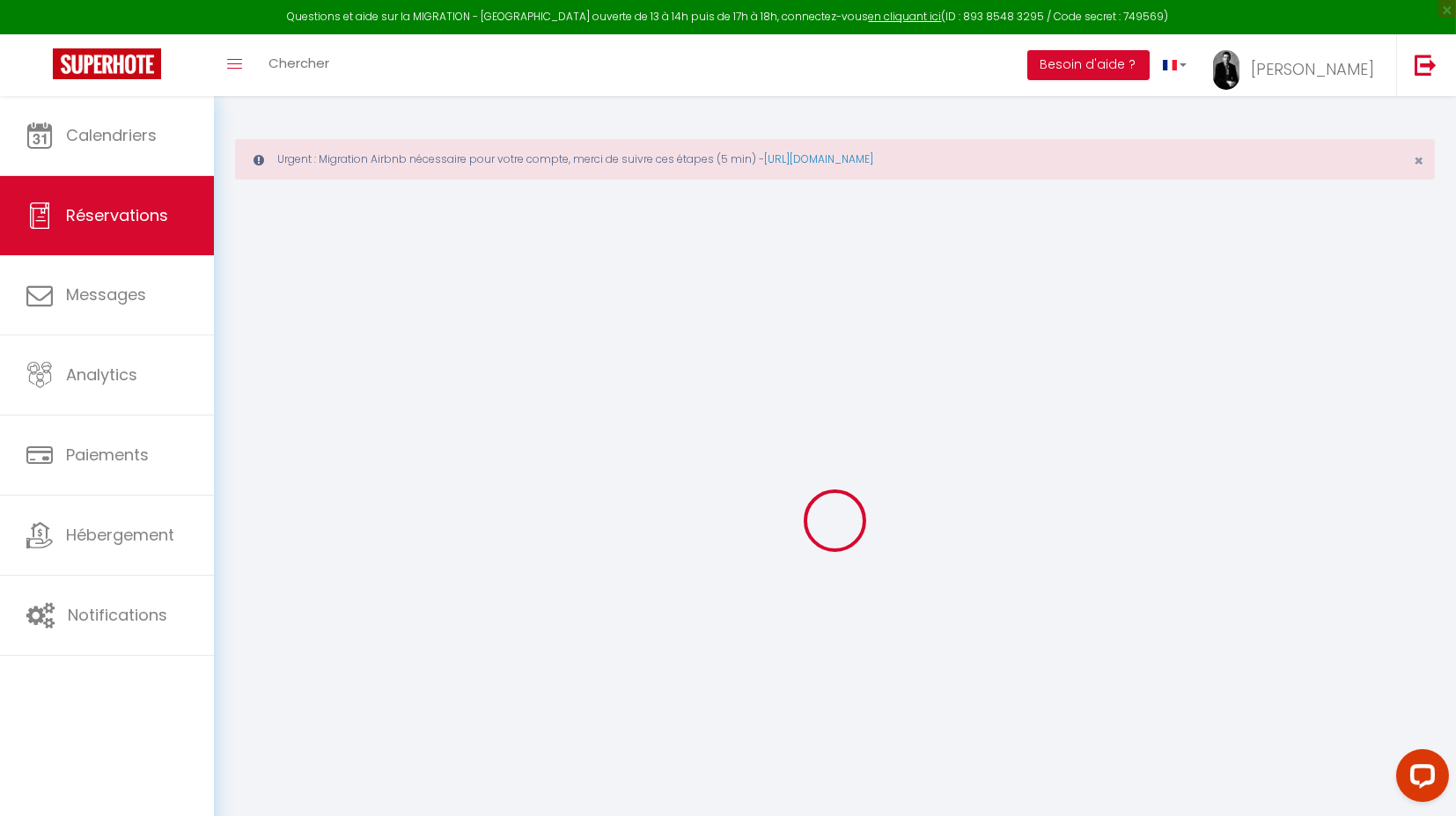
select select "0"
select select
checkbox input "false"
type textarea "** THIS RESERVATION HAS BEEN PRE-PAID ** Reservation has a cancellation grace p…"
